Goal: Contribute content: Add original content to the website for others to see

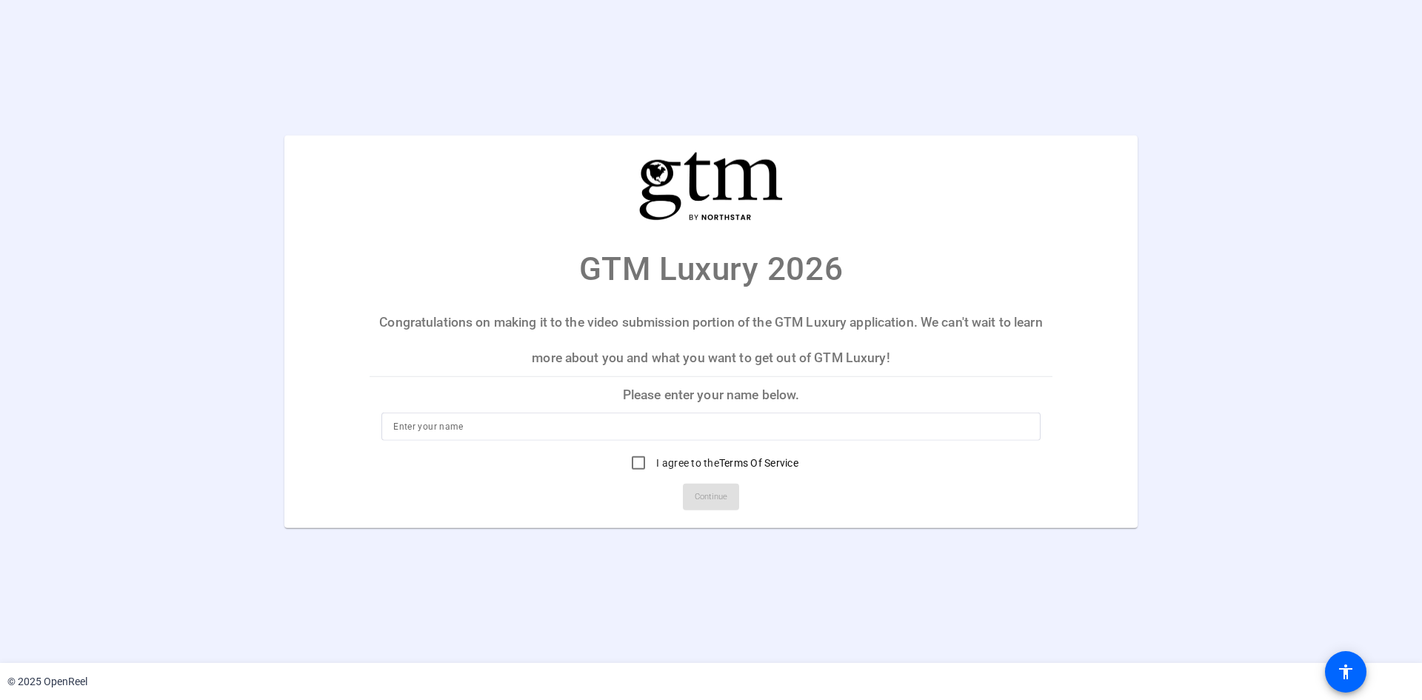
click at [430, 429] on input at bounding box center [710, 427] width 635 height 18
type input "[PERSON_NAME], Owner, Destination Joy Travel LLC"
click at [635, 461] on input "I agree to the Terms Of Service" at bounding box center [638, 463] width 30 height 30
checkbox input "true"
click at [715, 492] on span "Continue" at bounding box center [711, 497] width 33 height 22
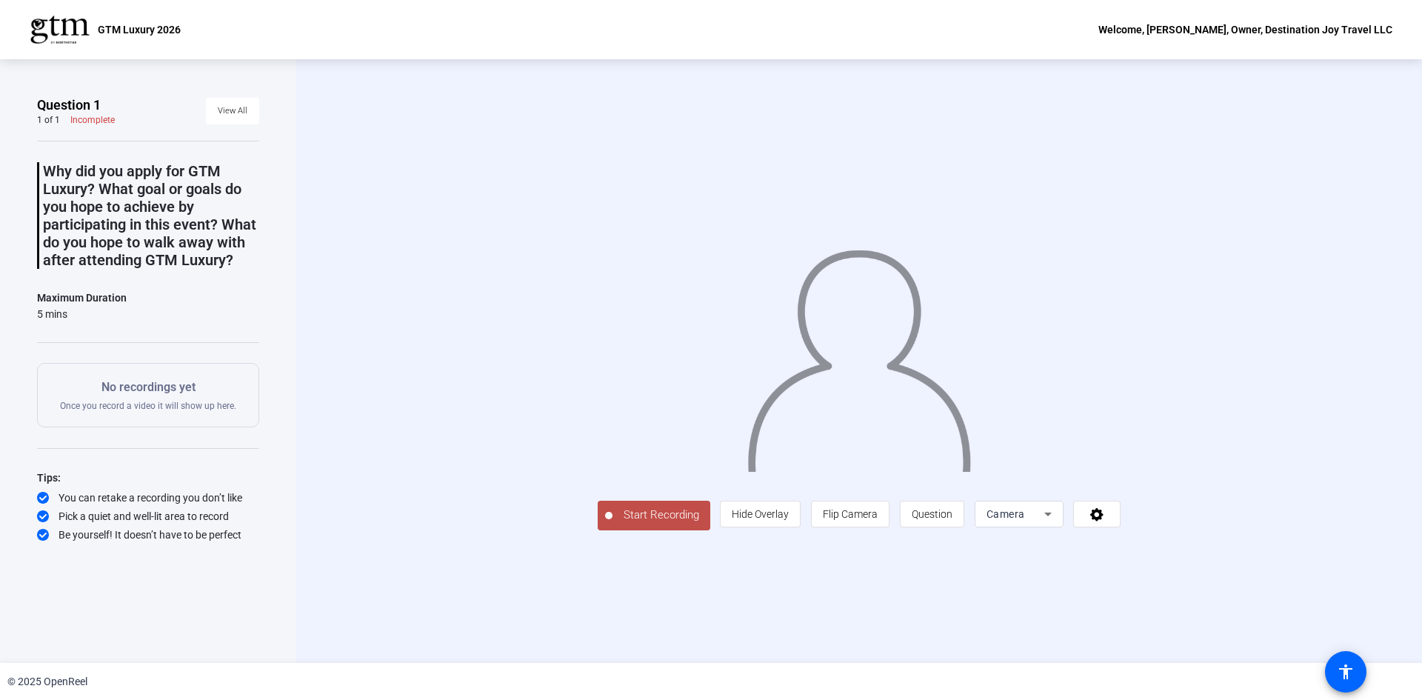
click at [677, 509] on span "Start Recording" at bounding box center [661, 514] width 98 height 17
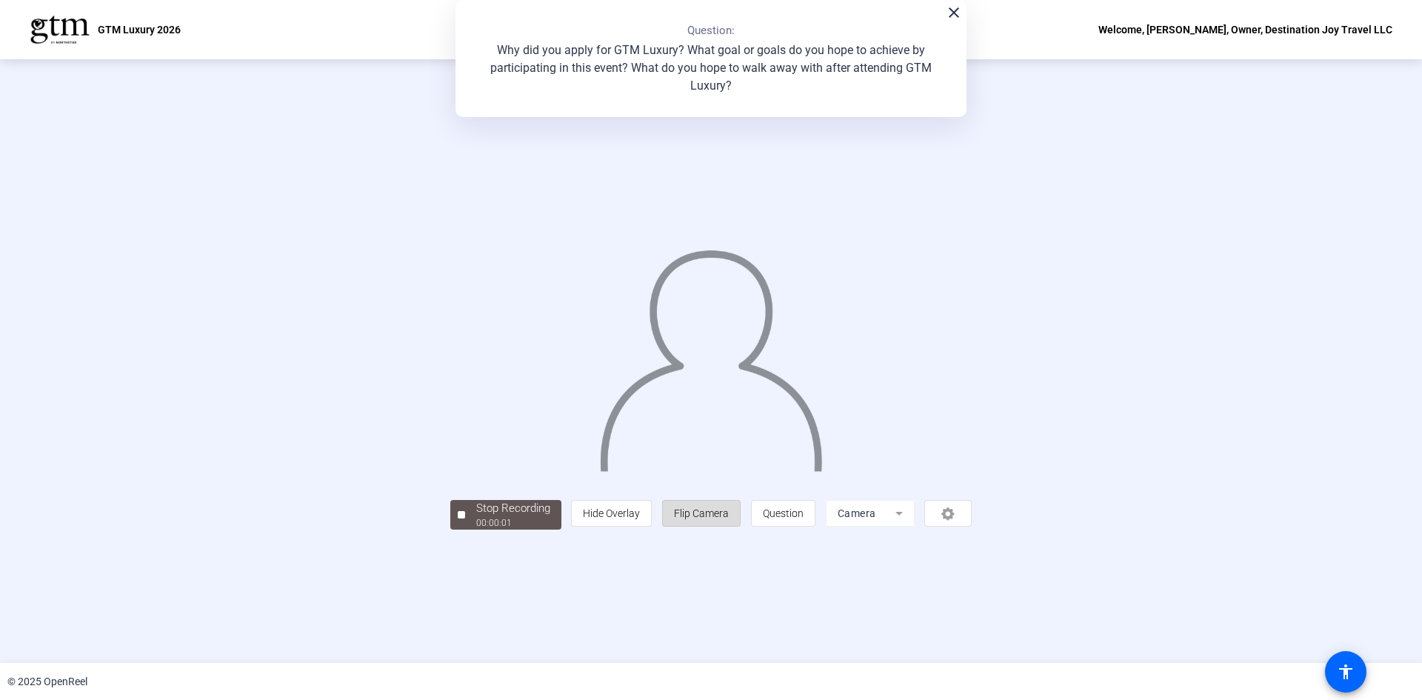
click at [677, 509] on span "Flip Camera" at bounding box center [701, 513] width 55 height 12
click at [463, 518] on div at bounding box center [461, 514] width 7 height 7
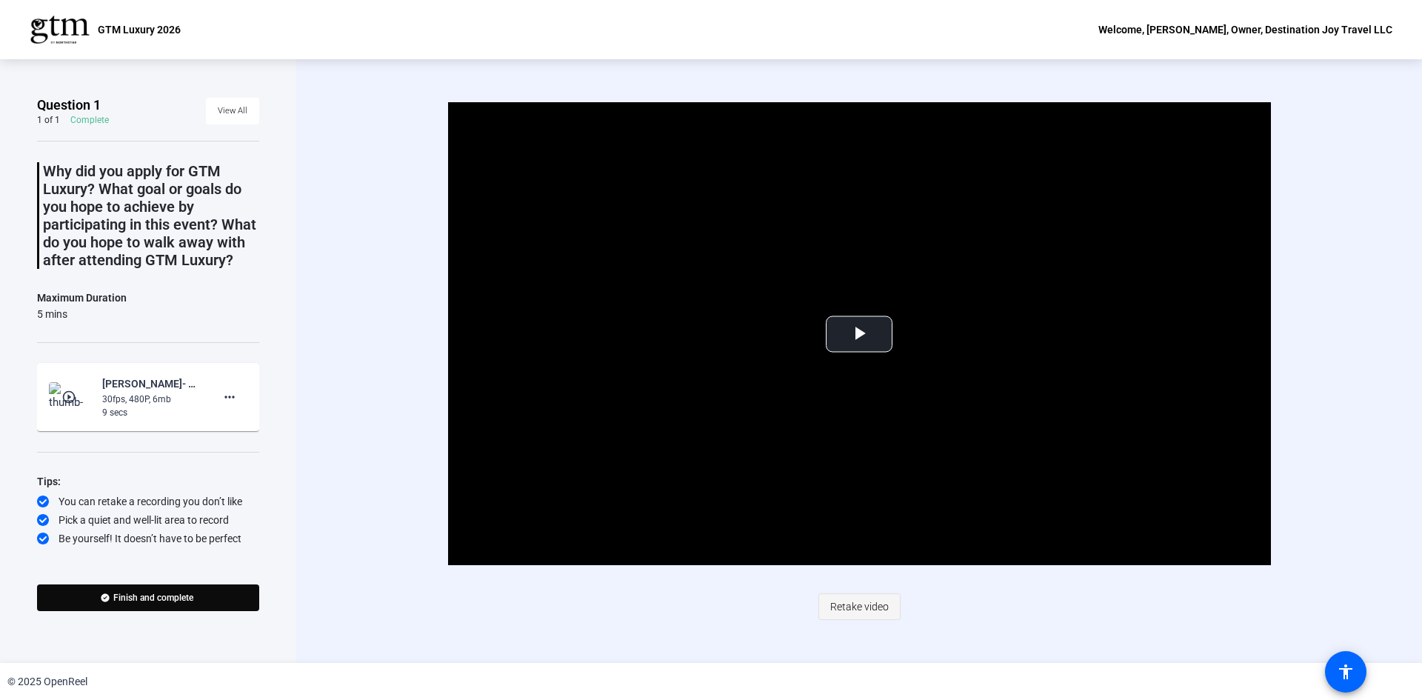
click at [852, 603] on span "Retake video" at bounding box center [859, 606] width 58 height 28
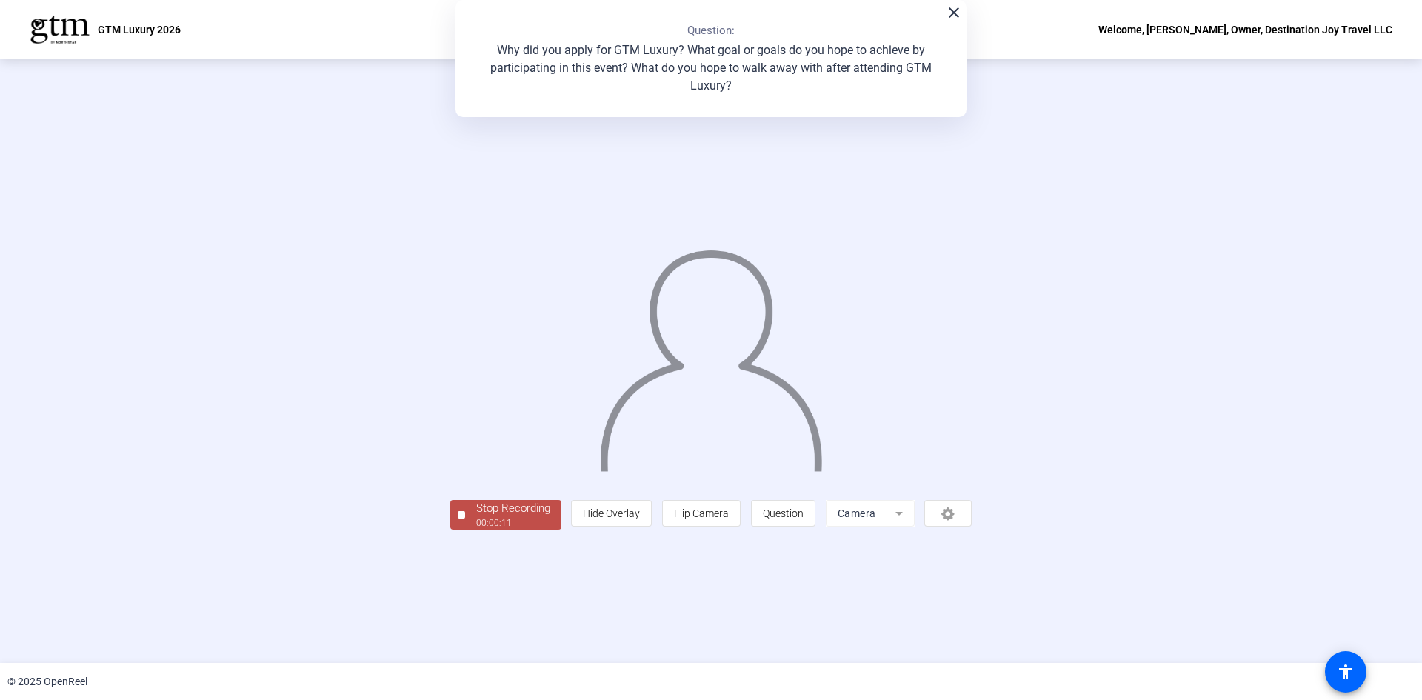
click at [476, 529] on div "00:00:11" at bounding box center [513, 522] width 74 height 13
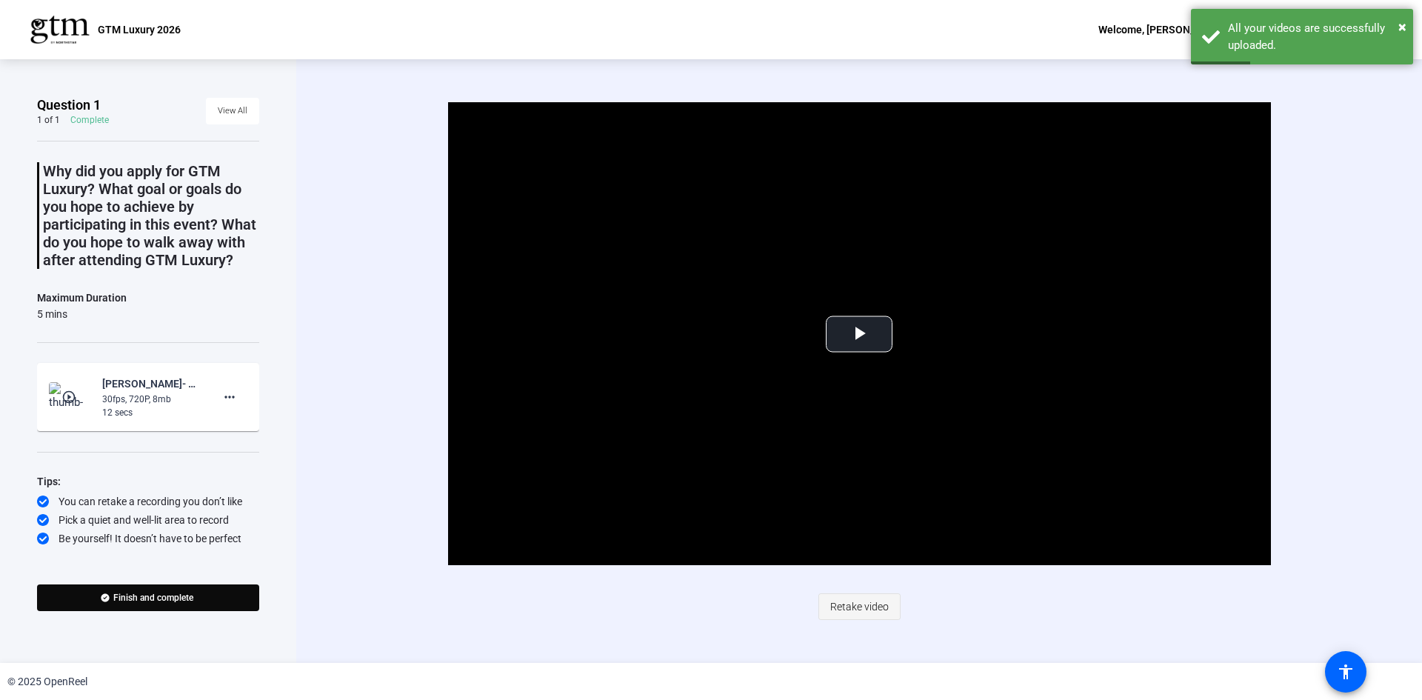
click at [851, 607] on span "Retake video" at bounding box center [859, 606] width 58 height 28
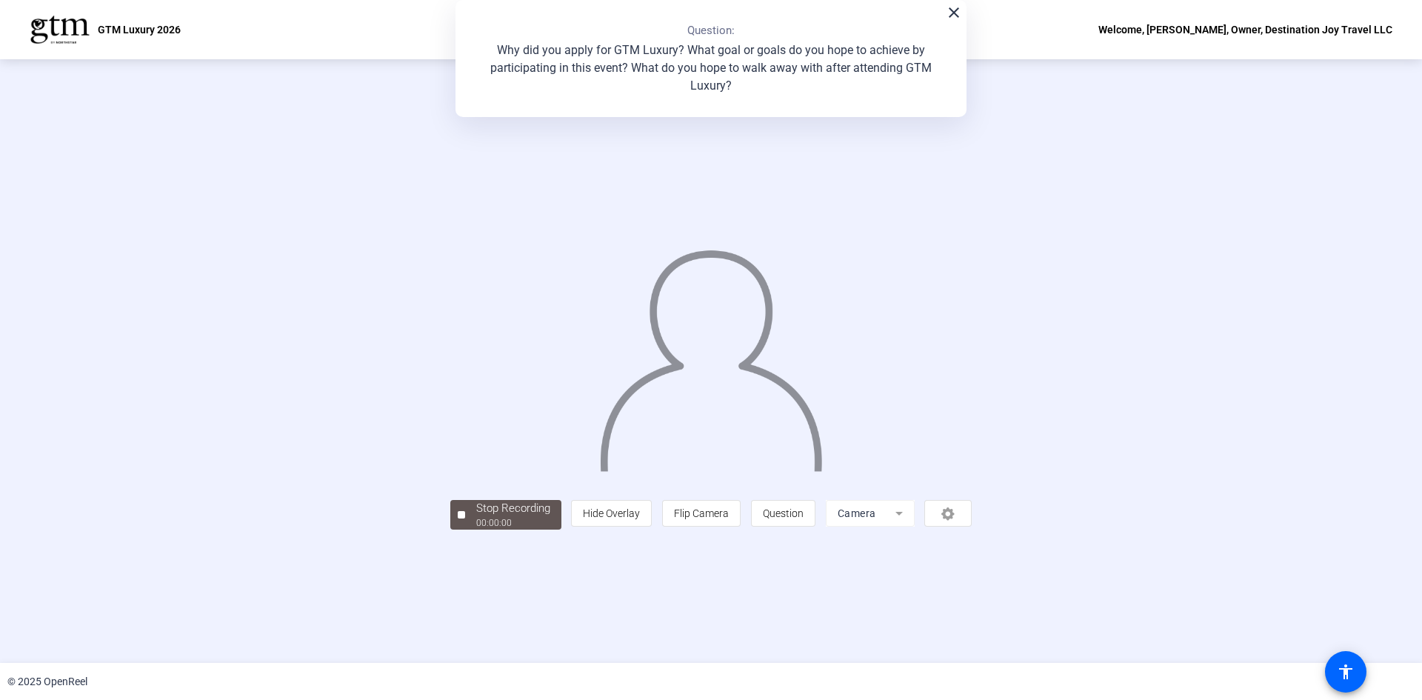
click at [362, 615] on div "Stop Recording 00:00:00 person Hide Overlay flip Flip Camera question_mark Ques…" at bounding box center [711, 360] width 1422 height 603
click at [476, 529] on div "00:00:23" at bounding box center [513, 522] width 74 height 13
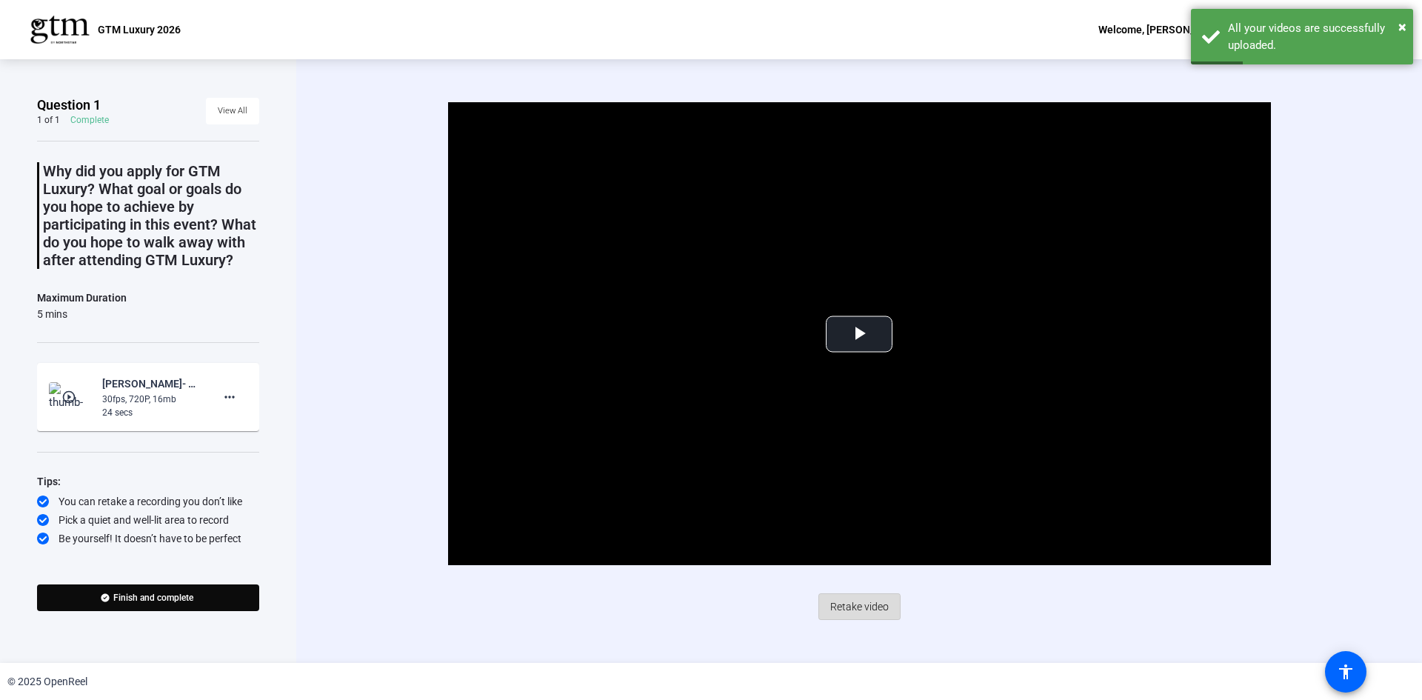
click at [854, 607] on span "Retake video" at bounding box center [859, 606] width 58 height 28
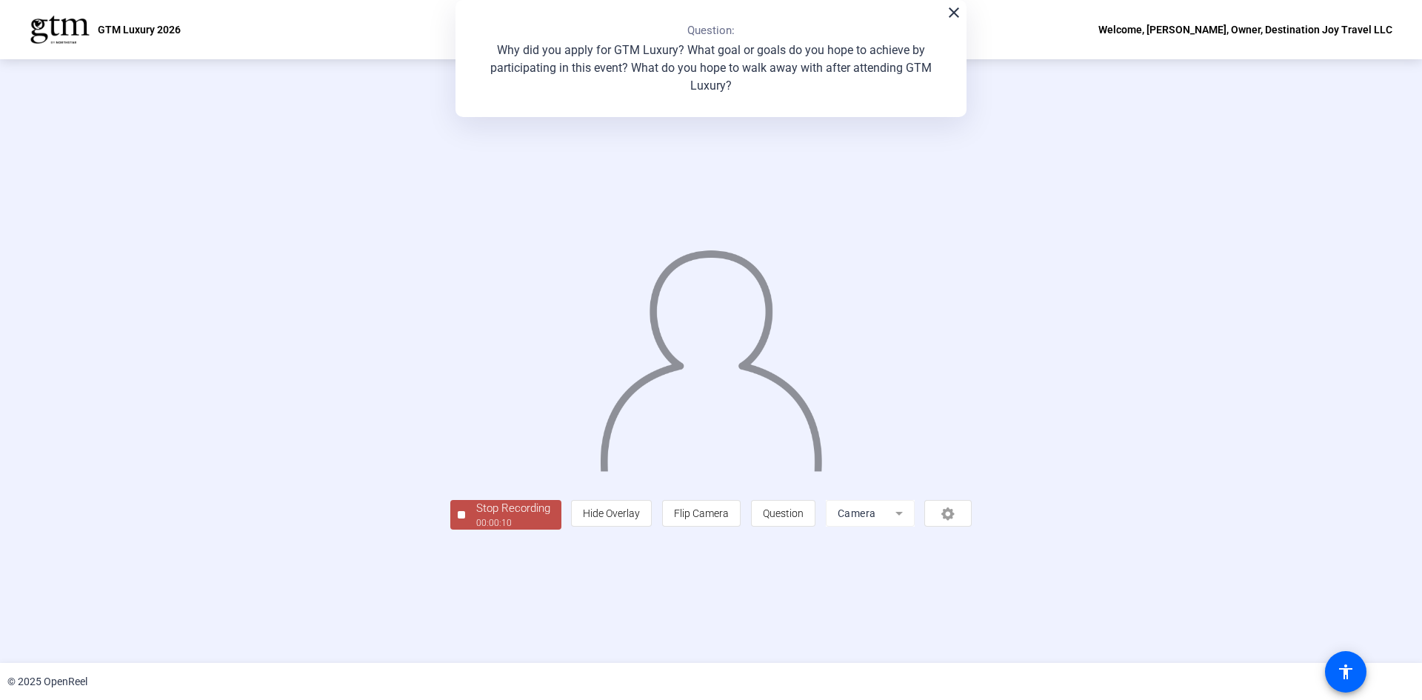
click at [476, 517] on div "Stop Recording" at bounding box center [513, 508] width 74 height 17
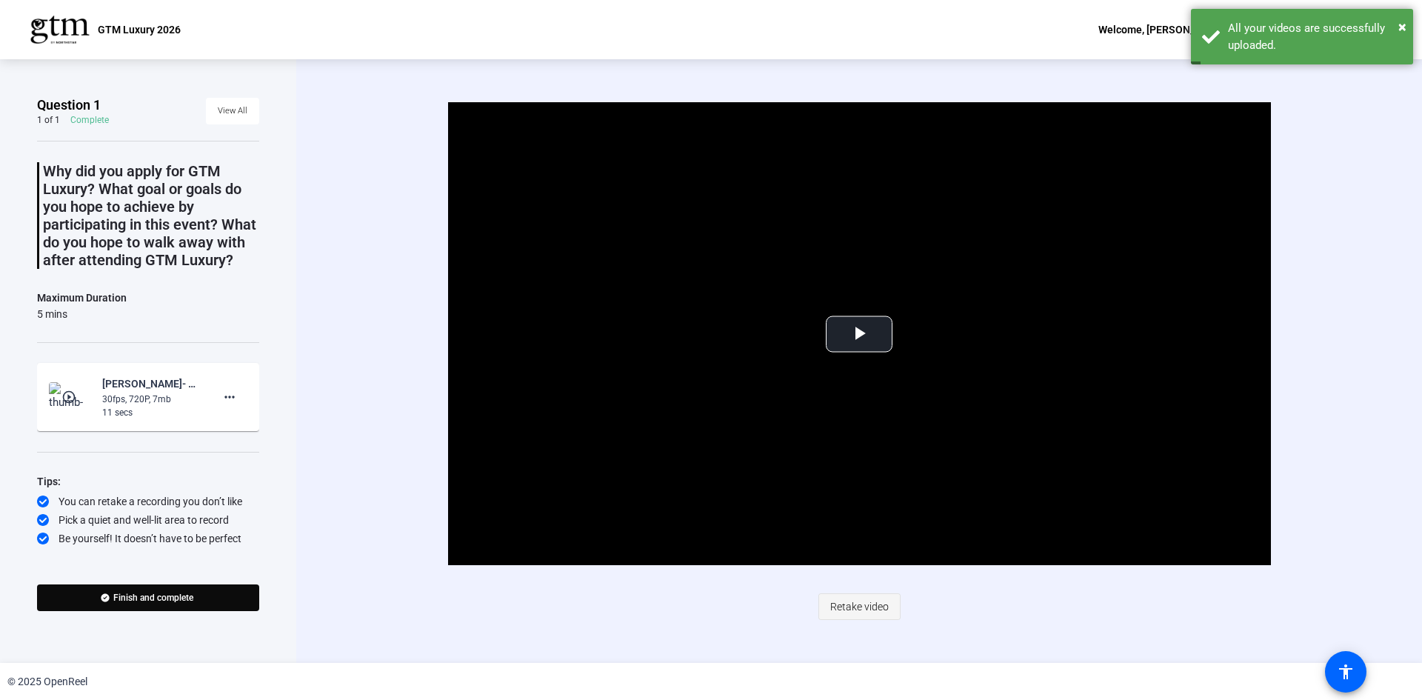
click at [865, 603] on span "Retake video" at bounding box center [859, 606] width 58 height 28
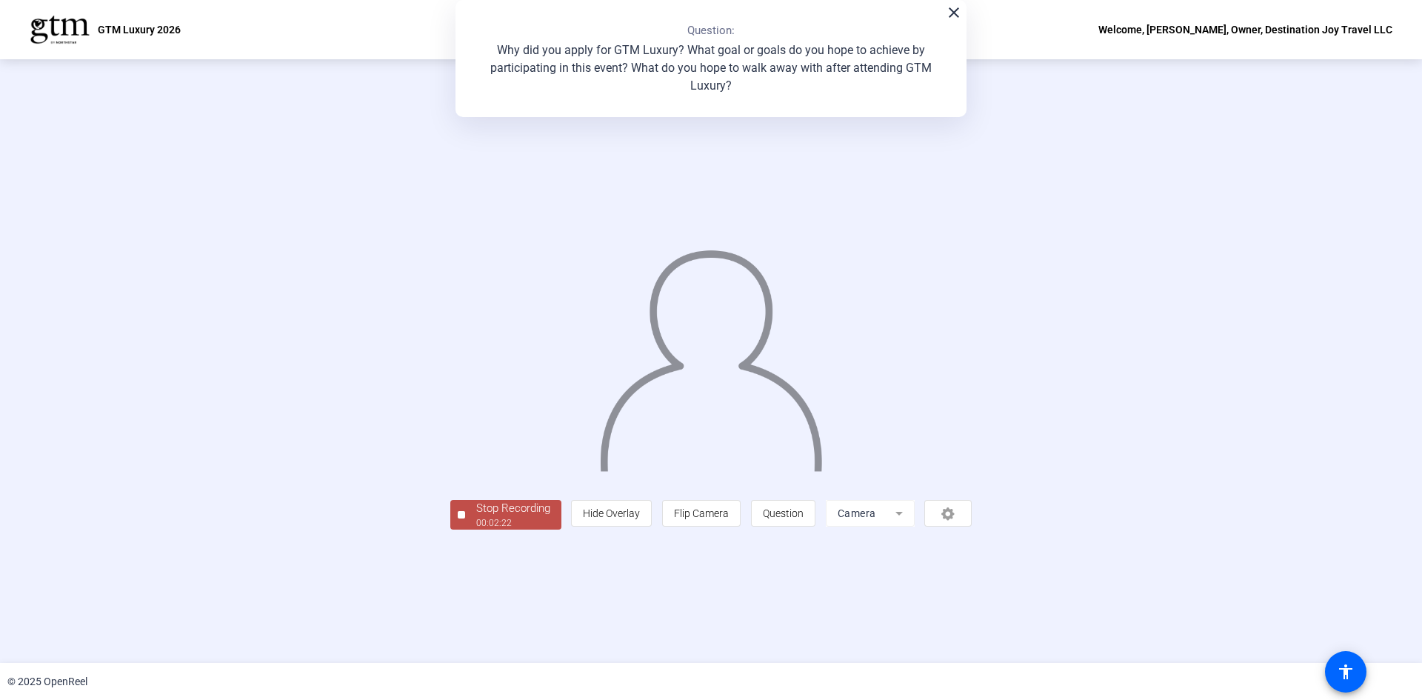
click at [357, 616] on div "Stop Recording 00:02:22 person Hide Overlay flip Flip Camera question_mark Ques…" at bounding box center [711, 360] width 1422 height 603
click at [476, 529] on div "00:02:23" at bounding box center [513, 522] width 74 height 13
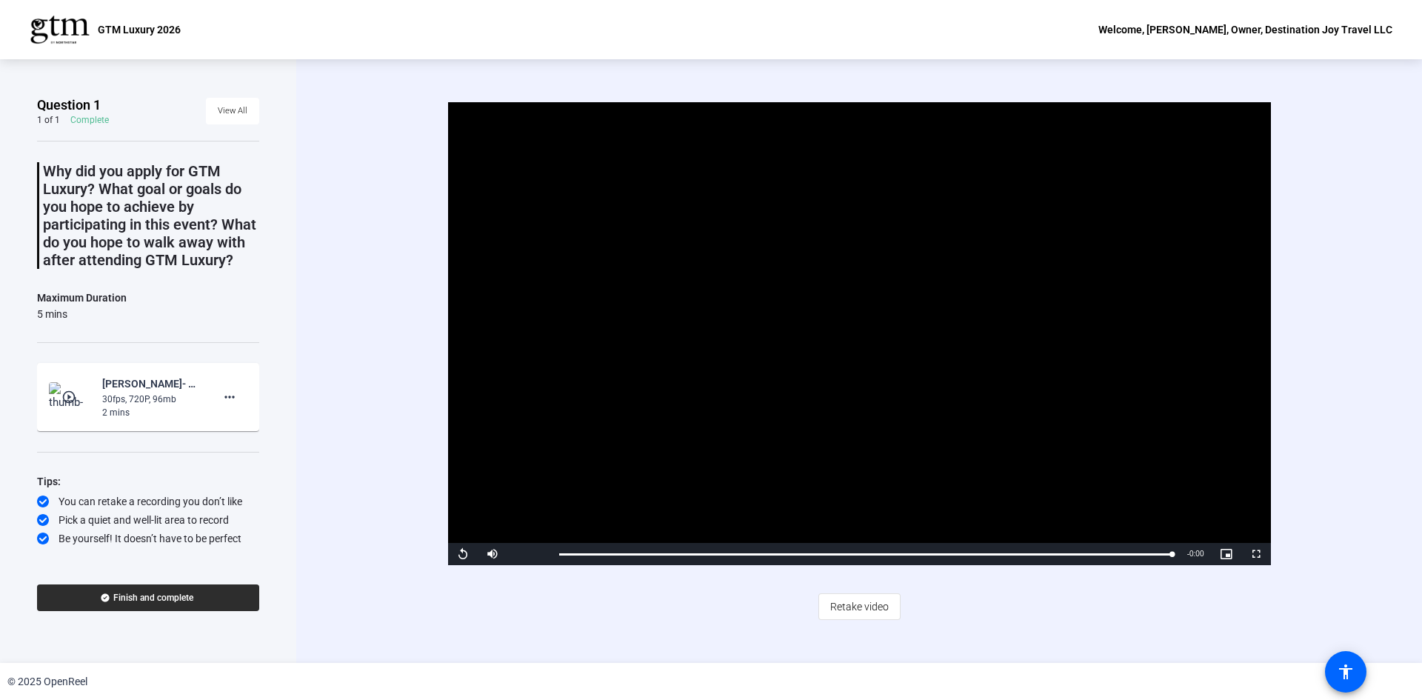
click at [167, 600] on span "Finish and complete" at bounding box center [153, 598] width 80 height 12
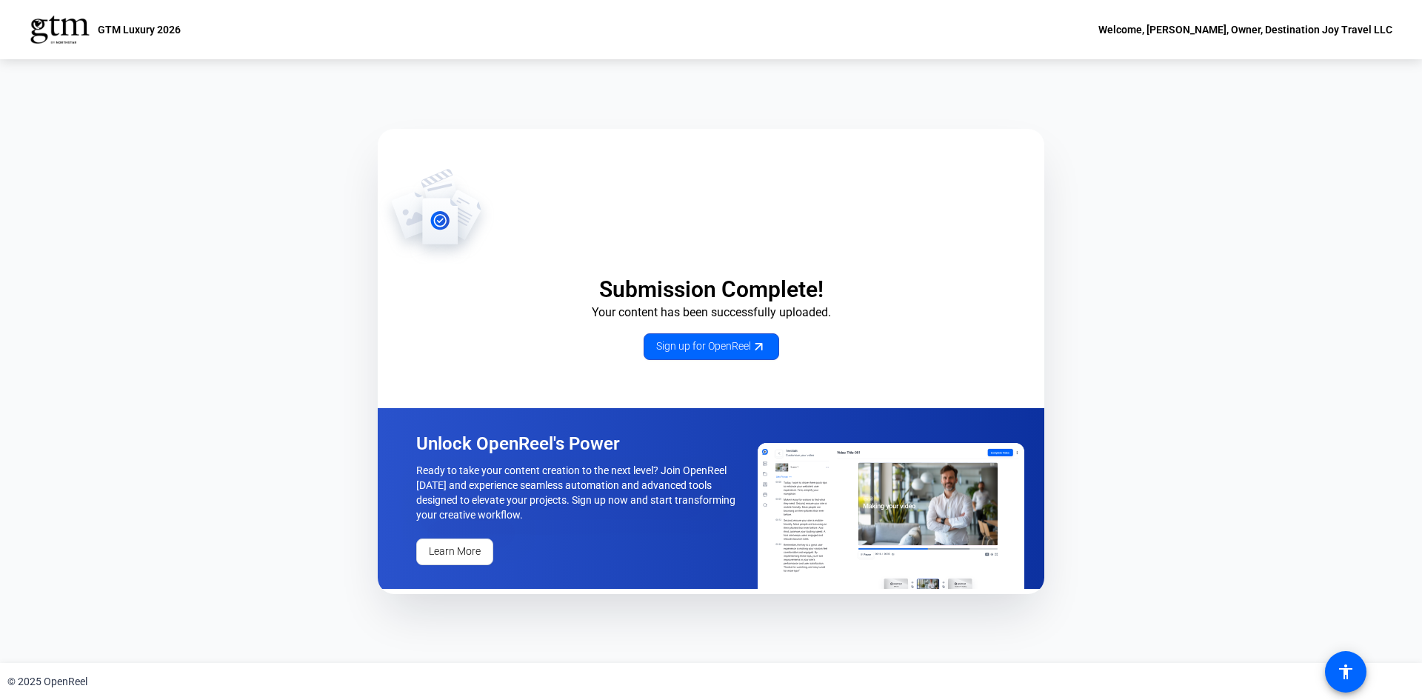
click at [0, 572] on div "Submission Complete! Your content has been successfully uploaded. Sign up for O…" at bounding box center [711, 360] width 1422 height 603
